Goal: Check status: Check status

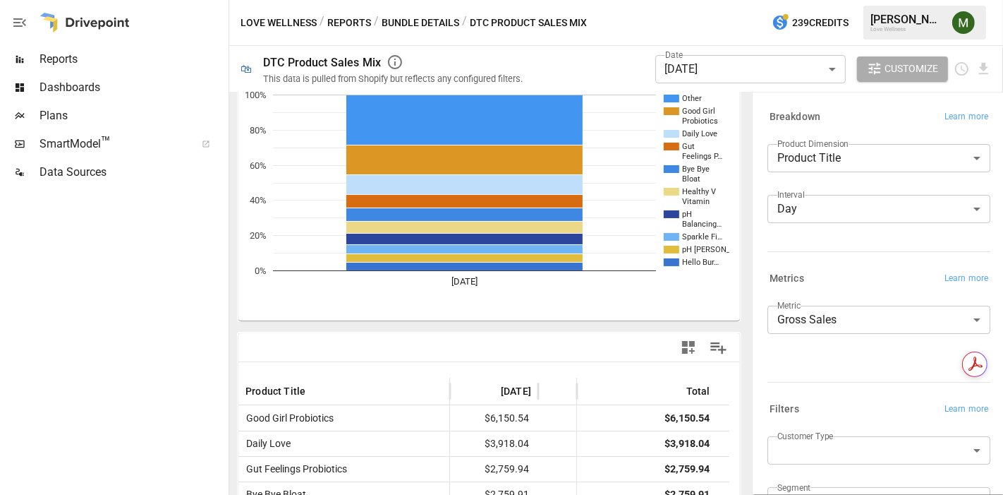
scroll to position [235, 0]
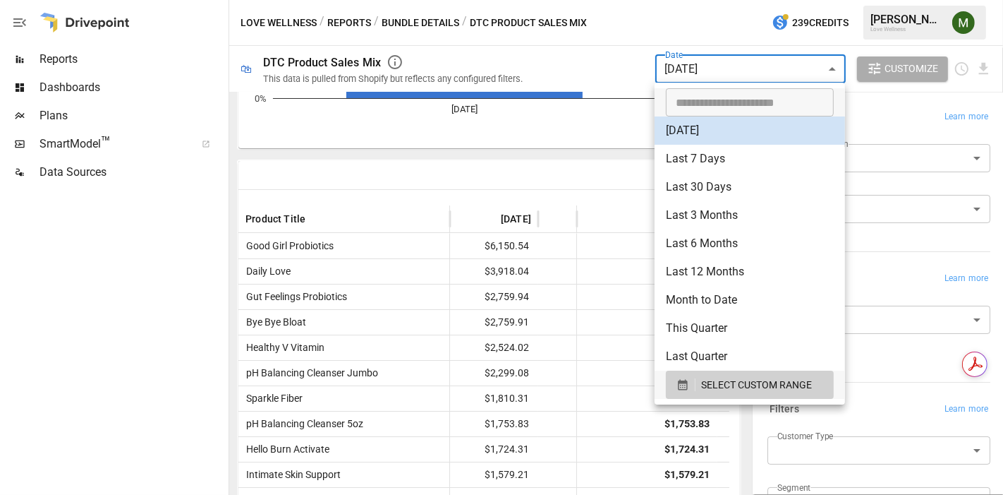
click at [713, 0] on body "Reports Dashboards Plans SmartModel ™ Data Sources Love Wellness / Reports / Bu…" at bounding box center [501, 0] width 1003 height 0
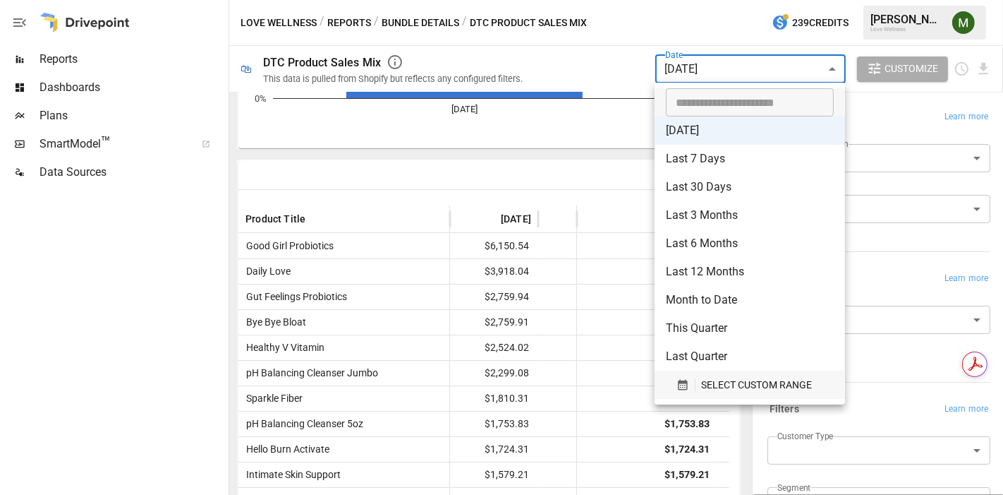
click at [681, 381] on icon "button" at bounding box center [682, 385] width 9 height 11
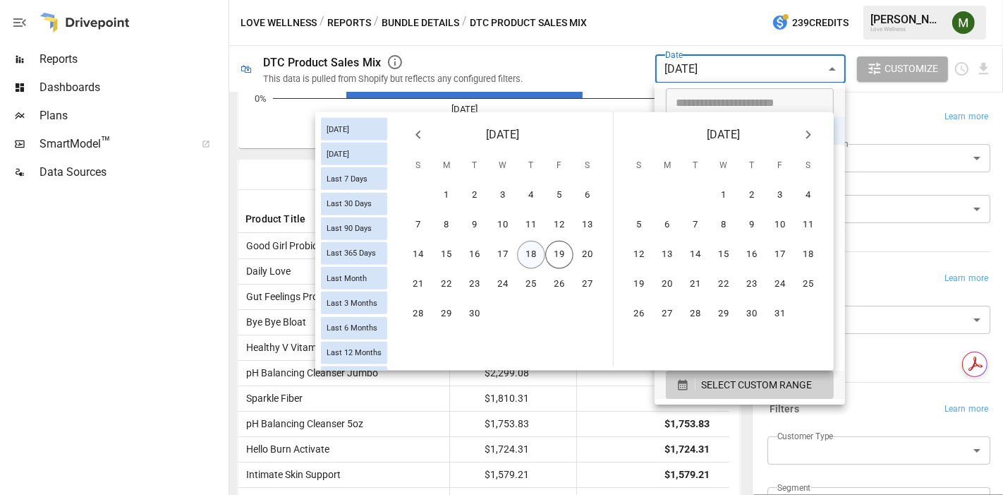
click at [532, 253] on button "18" at bounding box center [531, 255] width 28 height 28
click at [499, 256] on button "17" at bounding box center [503, 255] width 28 height 28
type input "******"
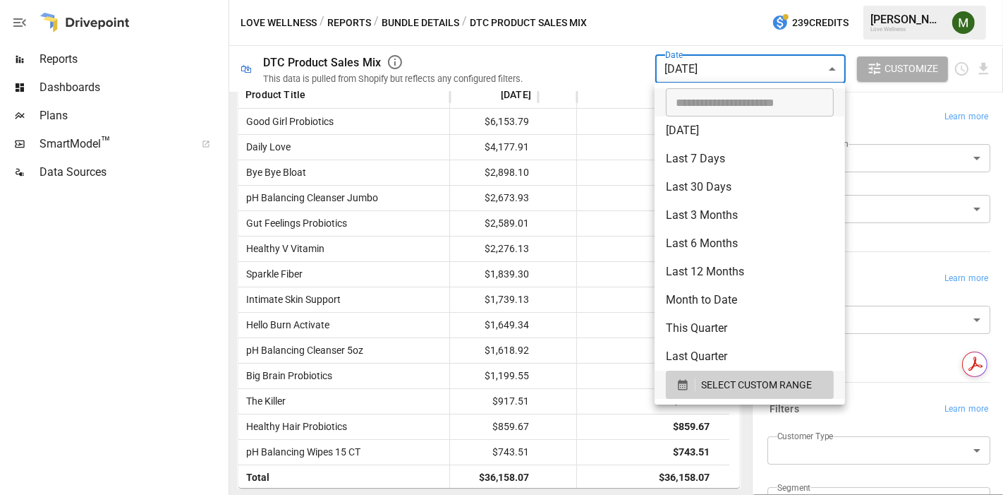
scroll to position [235, 0]
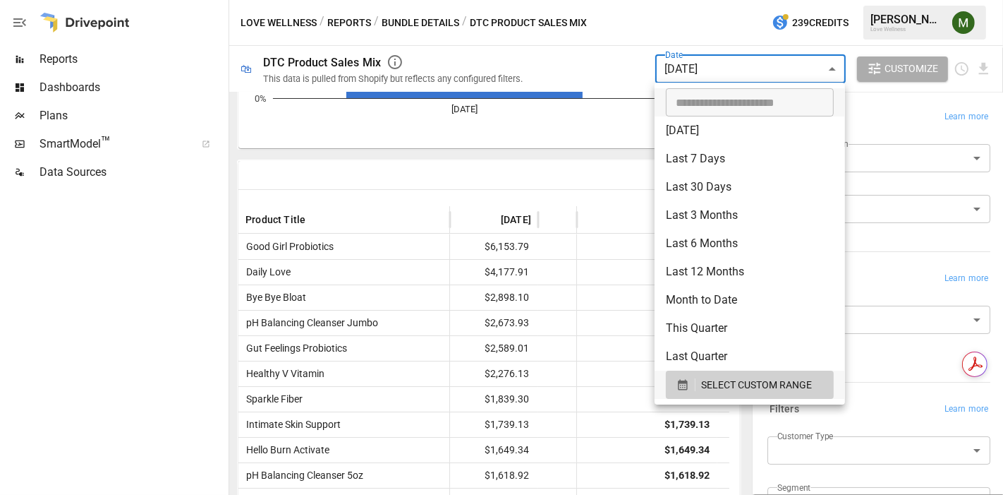
click at [625, 133] on div at bounding box center [501, 247] width 1003 height 495
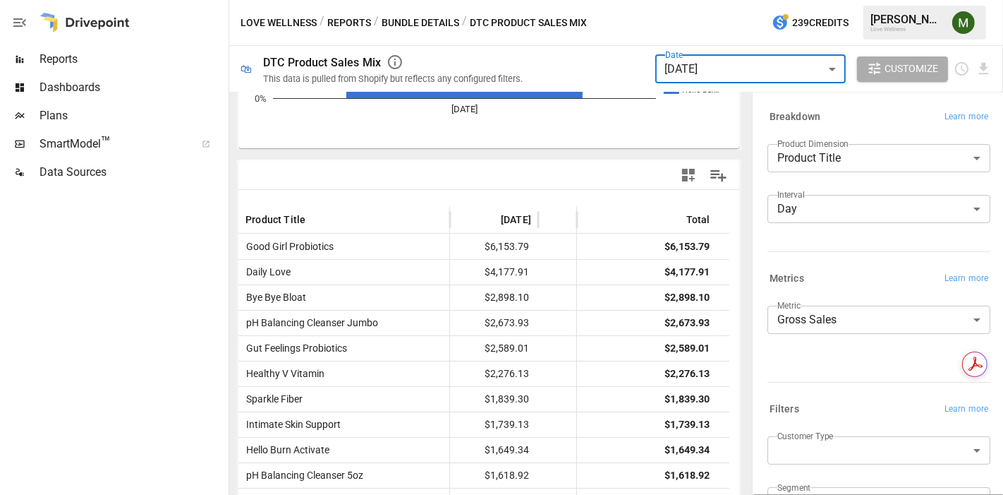
click at [691, 0] on body "Reports Dashboards Plans SmartModel ™ Data Sources Love Wellness / Reports / Bu…" at bounding box center [501, 0] width 1003 height 0
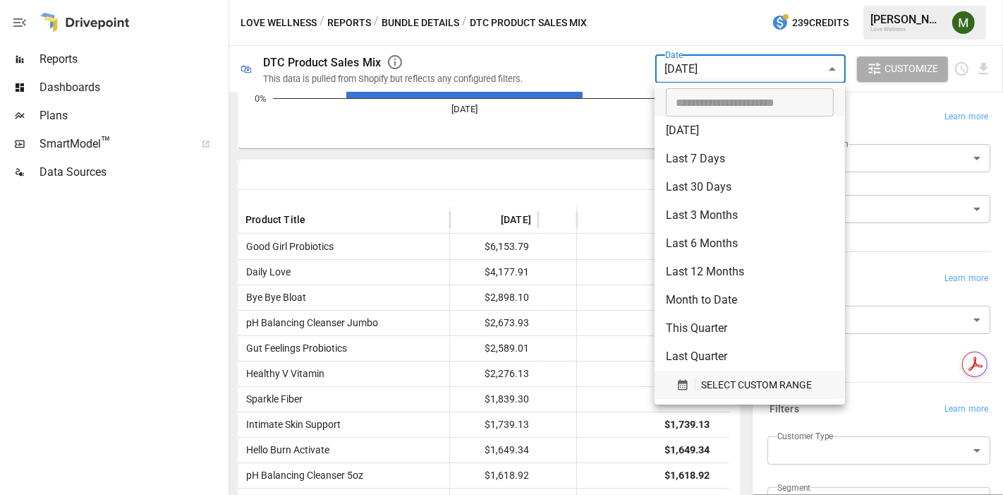
click at [682, 379] on icon "button" at bounding box center [683, 384] width 13 height 13
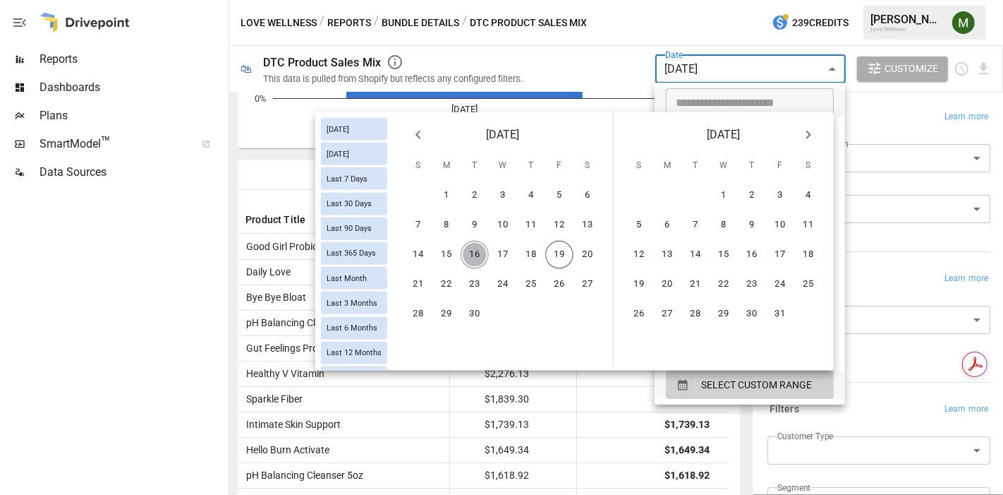
click at [482, 250] on button "16" at bounding box center [475, 255] width 28 height 28
click at [480, 250] on button "16" at bounding box center [475, 255] width 28 height 28
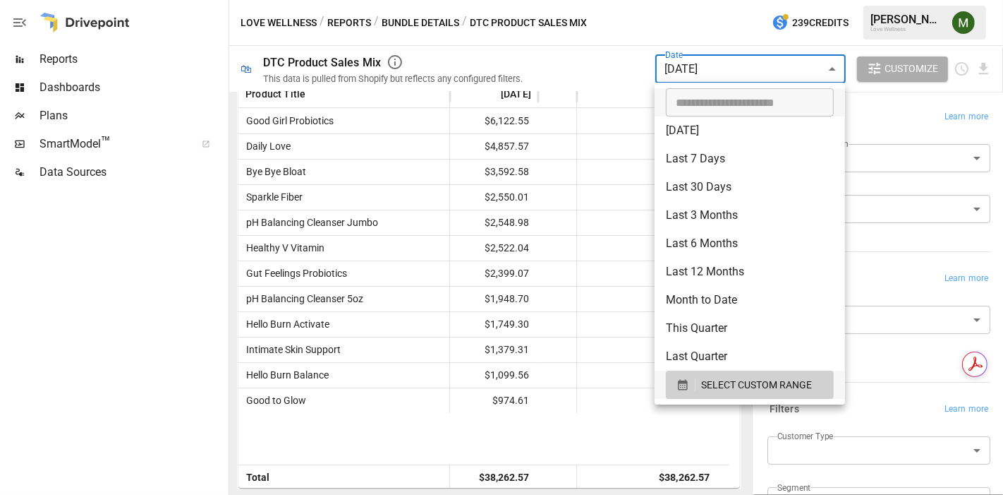
scroll to position [235, 0]
